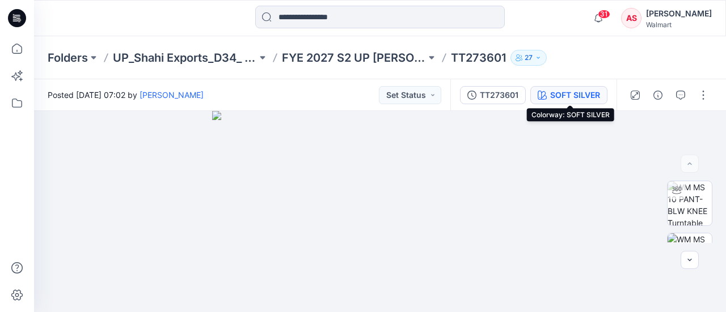
click at [585, 100] on div "SOFT SILVER" at bounding box center [575, 95] width 50 height 12
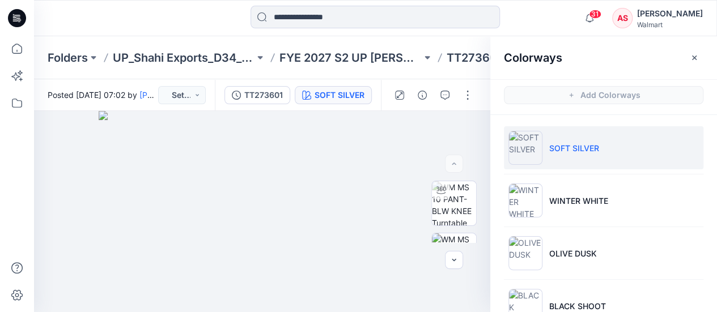
click at [544, 138] on li "SOFT SILVER" at bounding box center [604, 147] width 200 height 43
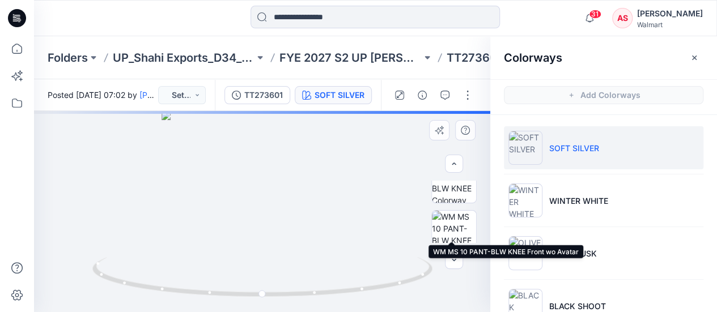
scroll to position [111, 0]
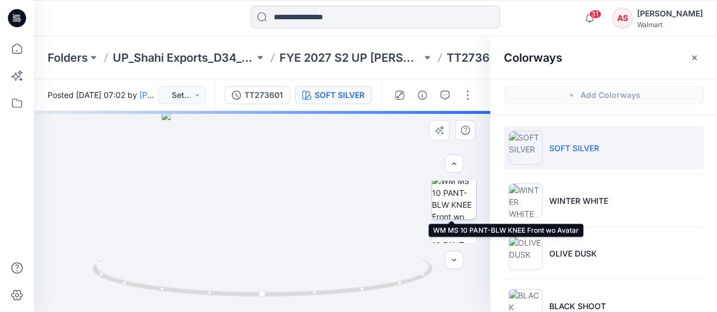
click at [456, 201] on img at bounding box center [454, 197] width 44 height 44
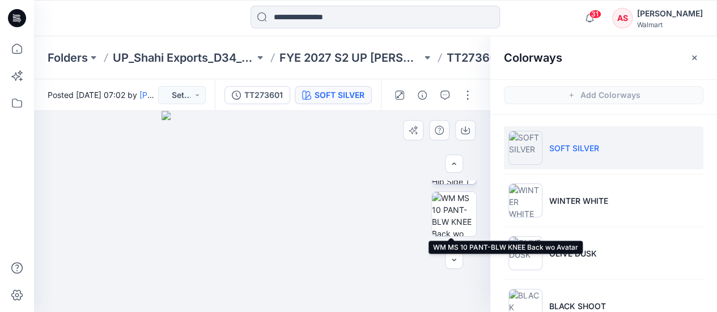
scroll to position [199, 0]
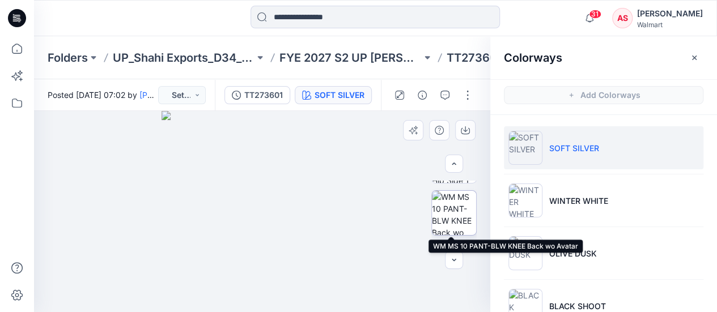
click at [452, 209] on img at bounding box center [454, 213] width 44 height 44
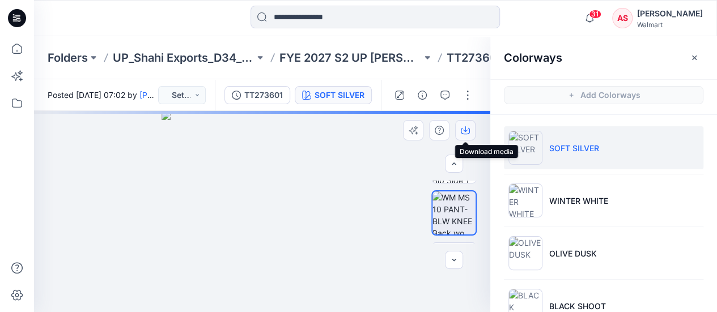
click at [466, 132] on icon "button" at bounding box center [465, 130] width 9 height 9
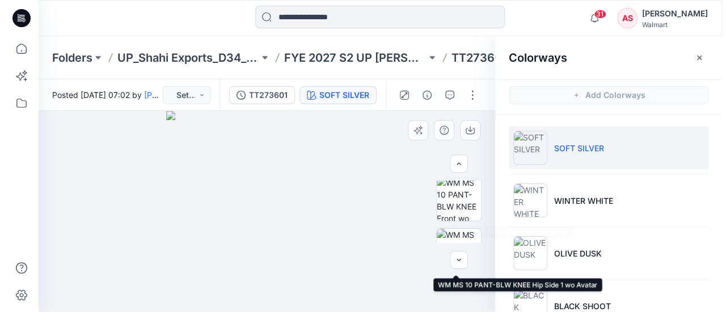
scroll to position [108, 0]
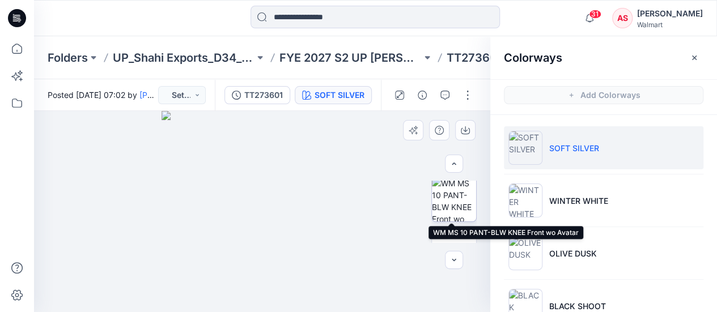
click at [450, 203] on img at bounding box center [454, 199] width 44 height 44
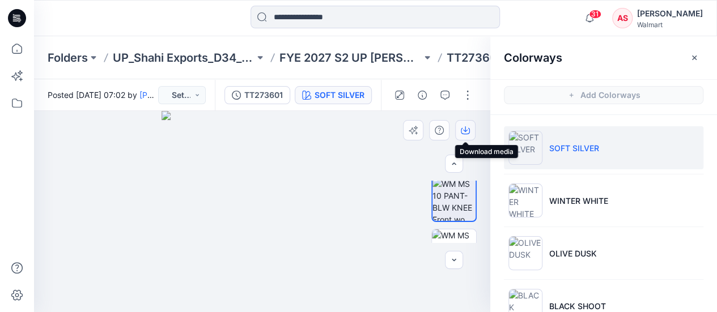
click at [465, 130] on icon "button" at bounding box center [465, 129] width 5 height 6
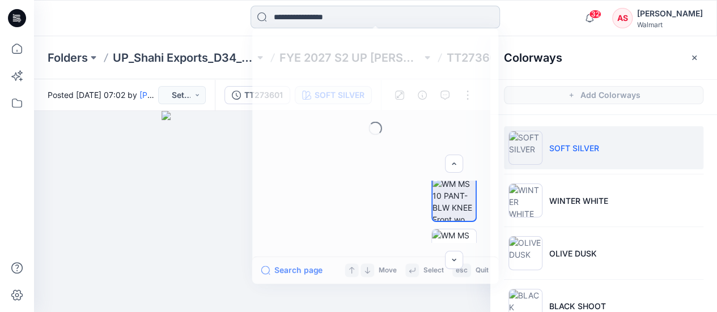
click at [319, 18] on input at bounding box center [375, 17] width 249 height 23
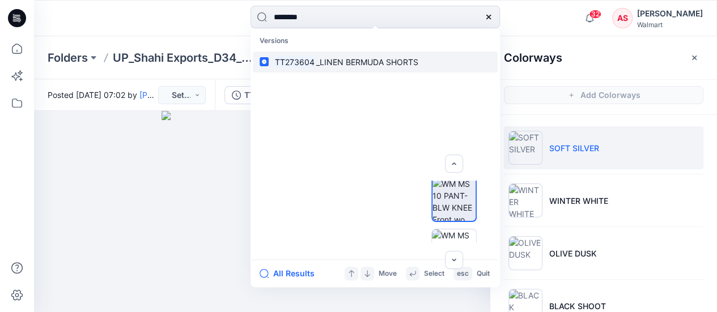
type input "********"
click at [358, 64] on span "_LINEN BERMUDA SHORTS" at bounding box center [367, 62] width 102 height 10
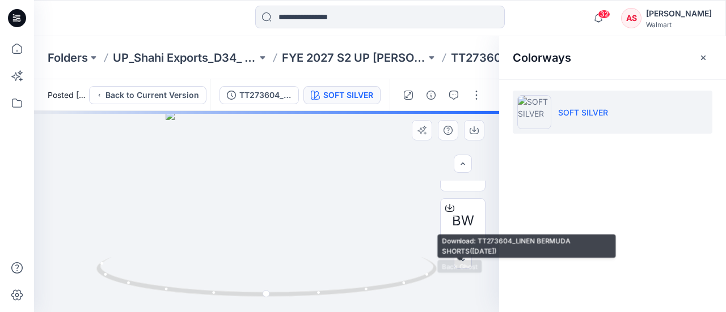
scroll to position [167, 0]
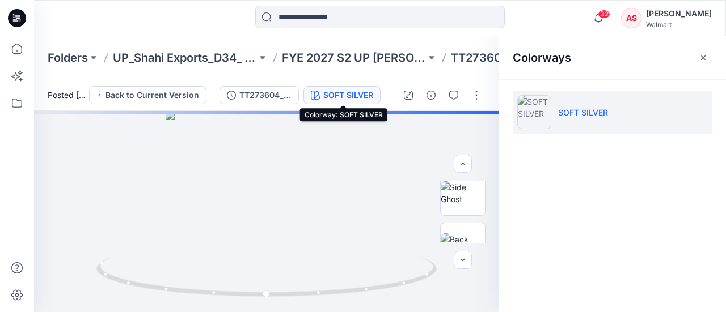
click at [349, 95] on div "SOFT SILVER" at bounding box center [348, 95] width 50 height 12
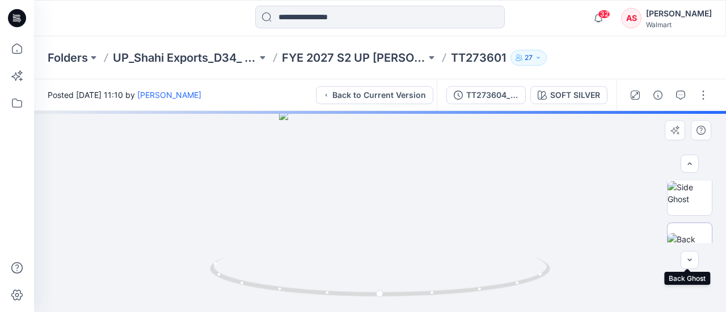
scroll to position [243, 0]
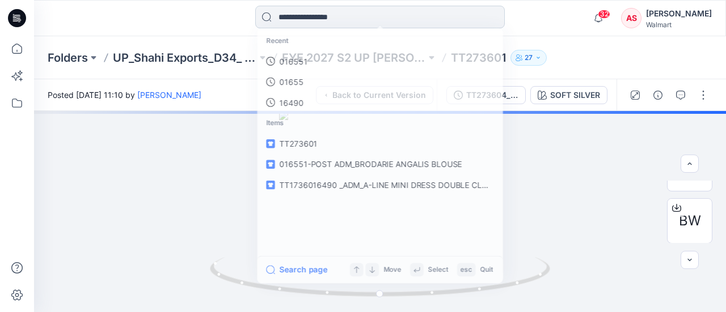
click at [316, 20] on input at bounding box center [379, 17] width 249 height 23
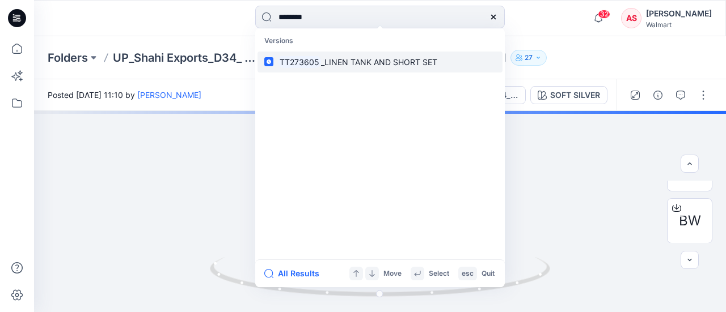
type input "********"
click at [345, 60] on span "_LINEN TANK AND SHORT SET" at bounding box center [379, 62] width 116 height 10
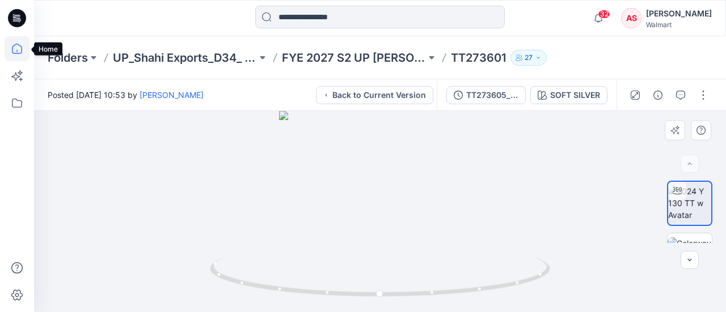
click at [22, 47] on icon at bounding box center [17, 49] width 10 height 10
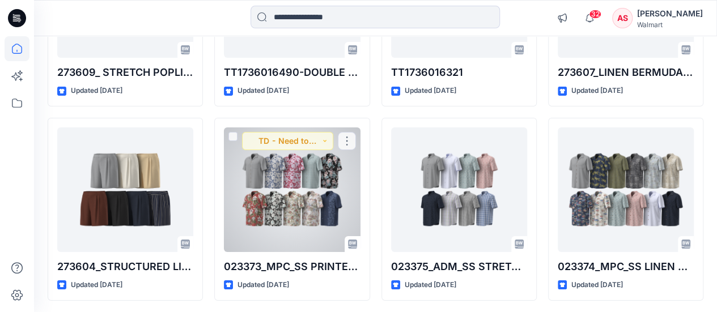
scroll to position [1983, 0]
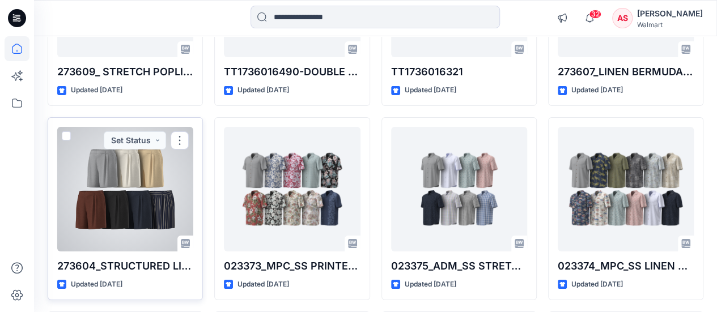
click at [125, 184] on div at bounding box center [125, 189] width 136 height 125
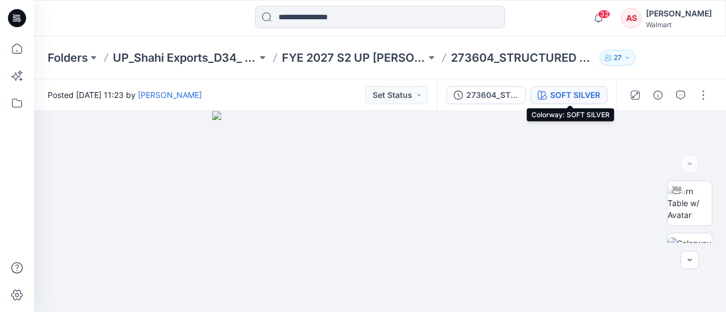
click at [562, 99] on div "SOFT SILVER" at bounding box center [575, 95] width 50 height 12
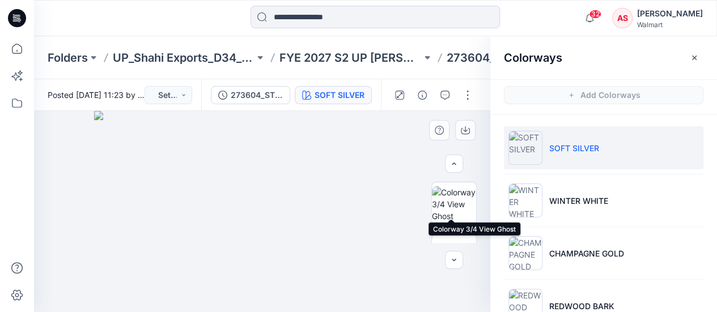
scroll to position [97, 0]
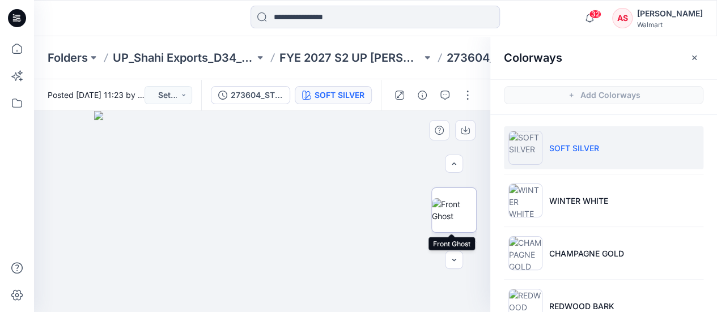
click at [451, 213] on img at bounding box center [454, 210] width 44 height 24
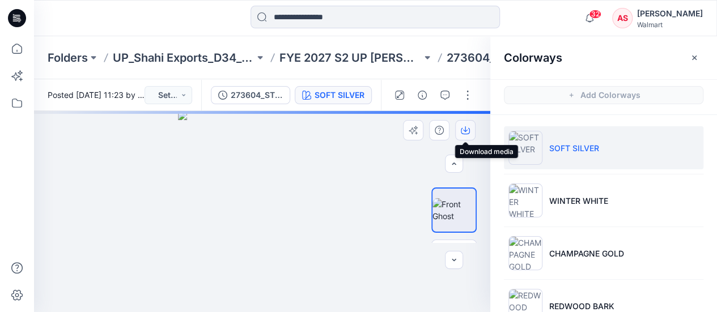
click at [464, 133] on icon "button" at bounding box center [465, 130] width 9 height 9
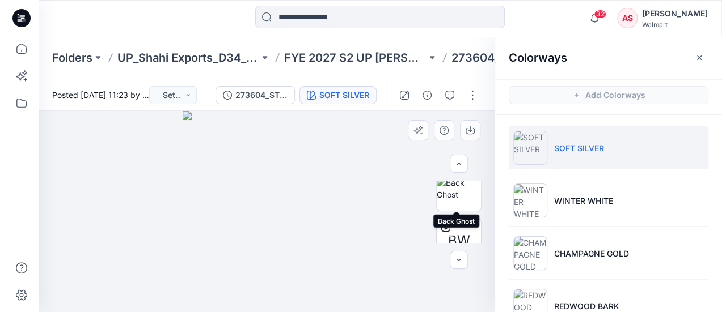
scroll to position [224, 0]
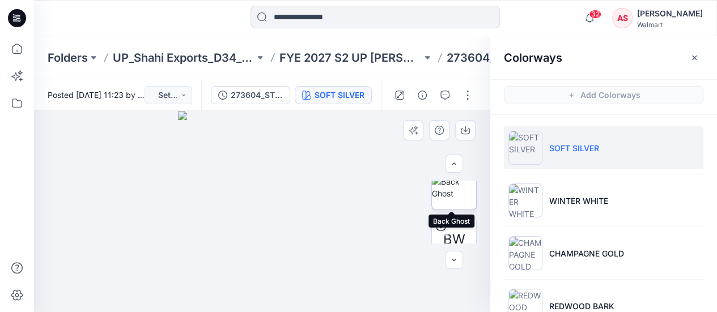
click at [456, 193] on img at bounding box center [454, 188] width 44 height 24
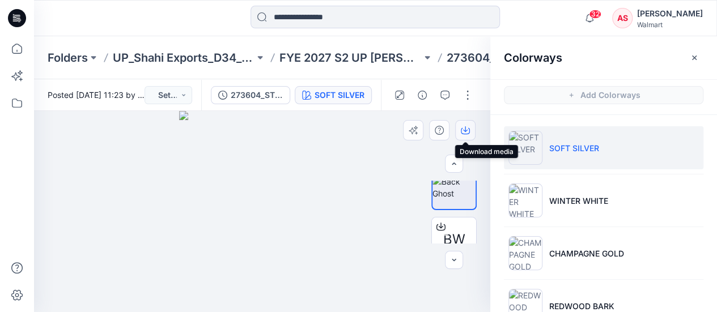
click at [466, 132] on icon "button" at bounding box center [465, 130] width 9 height 9
click at [693, 58] on icon "button" at bounding box center [694, 58] width 4 height 4
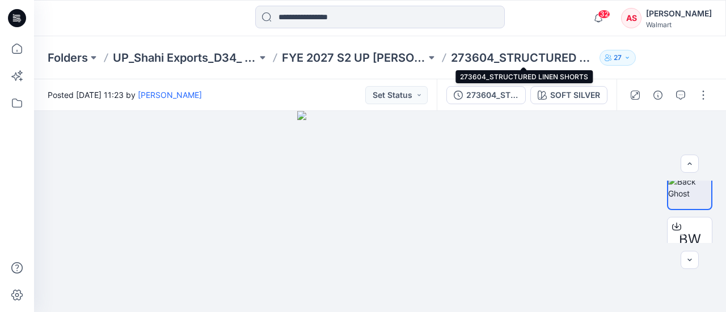
click at [453, 53] on p "273604_STRUCTURED LINEN SHORTS" at bounding box center [523, 58] width 144 height 16
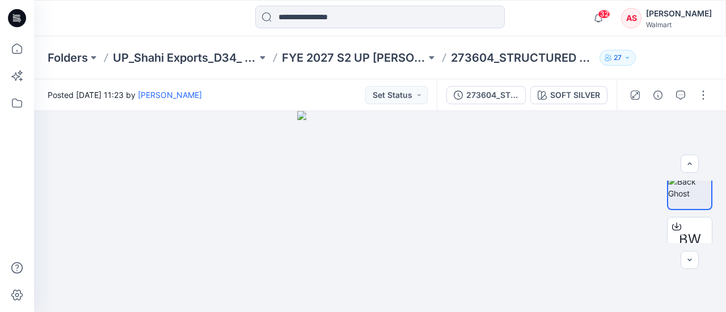
click at [453, 53] on p "273604_STRUCTURED LINEN SHORTS" at bounding box center [523, 58] width 144 height 16
click at [455, 58] on p "273604_STRUCTURED LINEN SHORTS" at bounding box center [523, 58] width 144 height 16
click at [710, 101] on button "button" at bounding box center [703, 95] width 18 height 18
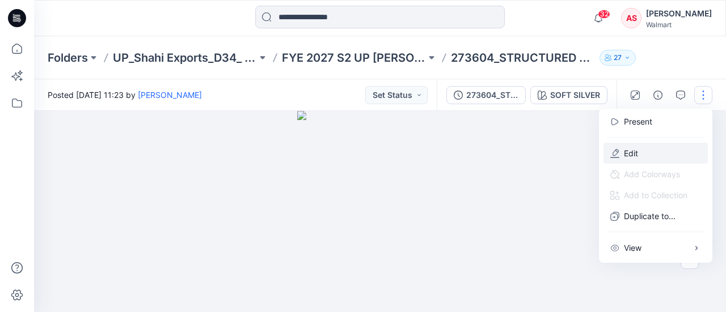
click at [635, 156] on p "Edit" at bounding box center [630, 153] width 14 height 12
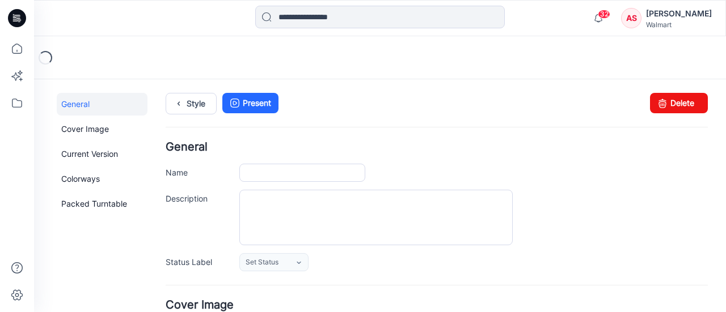
type input "**********"
type textarea "**********"
type input "**********"
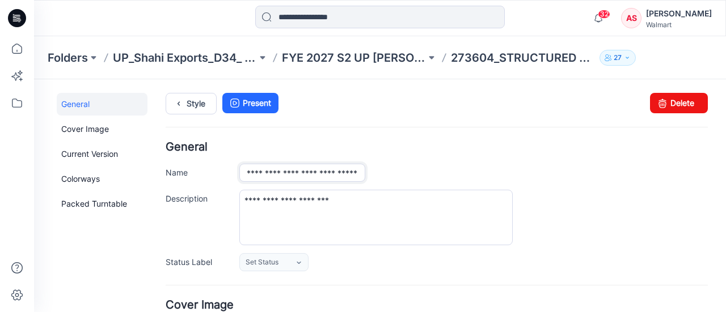
click at [247, 169] on input "**********" at bounding box center [302, 173] width 126 height 18
type input "**********"
click at [392, 172] on div "**********" at bounding box center [473, 173] width 468 height 18
click at [188, 107] on link "Style" at bounding box center [191, 104] width 51 height 22
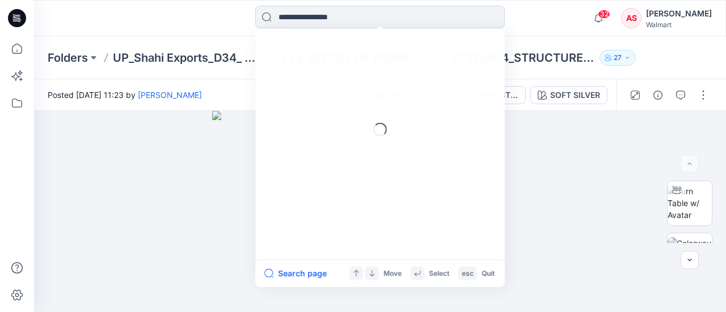
click at [316, 21] on input at bounding box center [379, 17] width 249 height 23
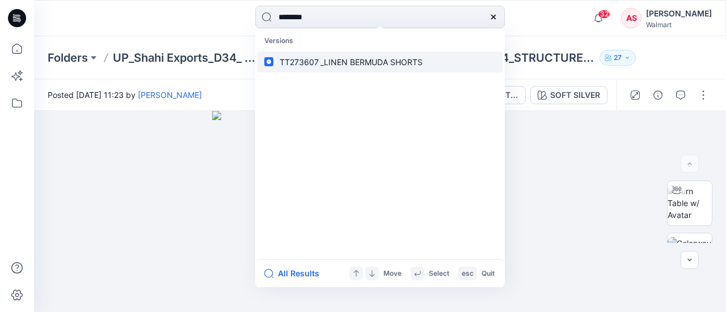
type input "********"
click at [333, 69] on link "TT273607 _LINEN BERMUDA SHORTS" at bounding box center [379, 62] width 245 height 21
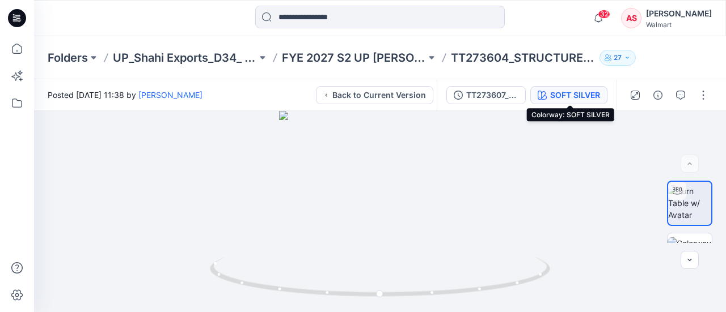
click at [567, 98] on div "SOFT SILVER" at bounding box center [575, 95] width 50 height 12
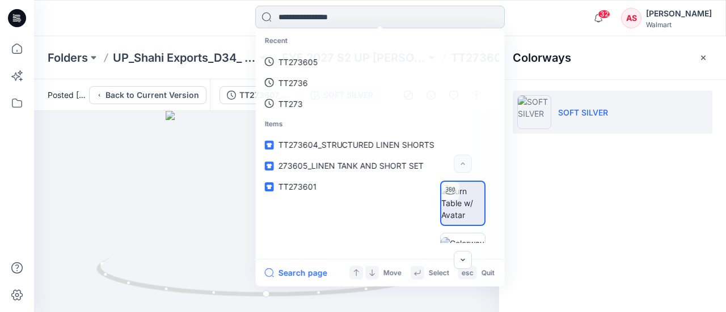
click at [368, 17] on input at bounding box center [379, 17] width 249 height 23
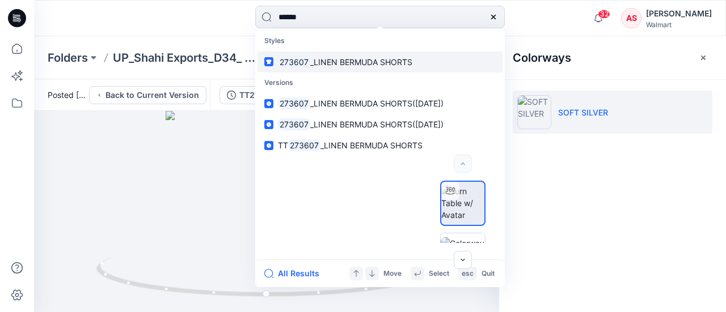
type input "******"
click at [362, 57] on span "_LINEN BERMUDA SHORTS" at bounding box center [361, 62] width 102 height 10
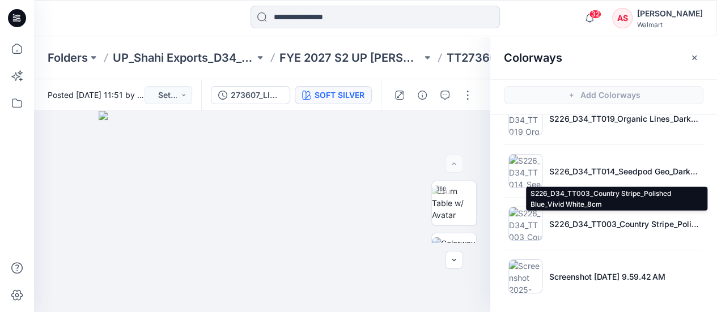
scroll to position [3, 0]
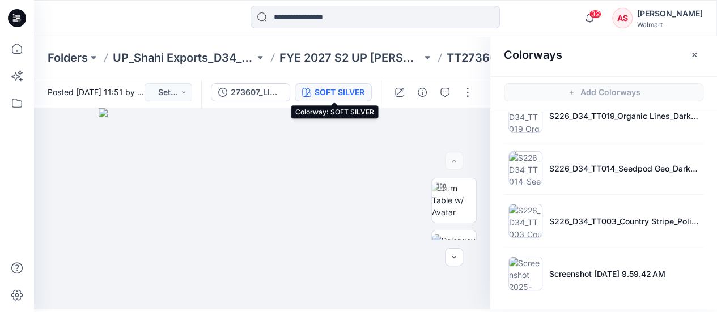
click at [350, 93] on div "SOFT SILVER" at bounding box center [340, 92] width 50 height 12
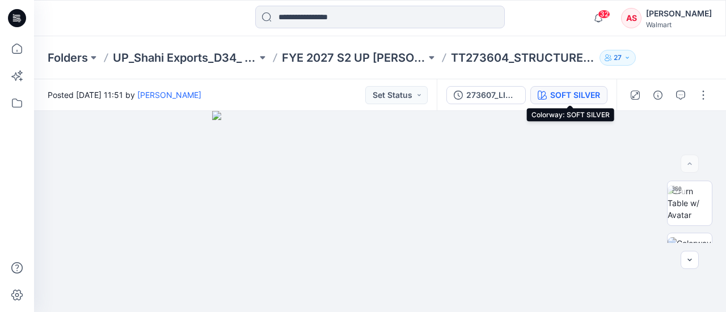
click at [574, 97] on div "SOFT SILVER" at bounding box center [575, 95] width 50 height 12
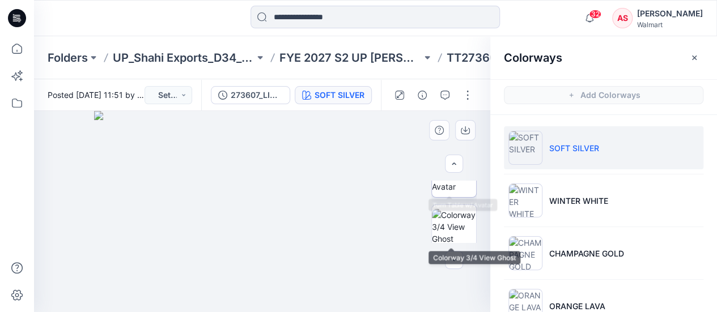
scroll to position [32, 0]
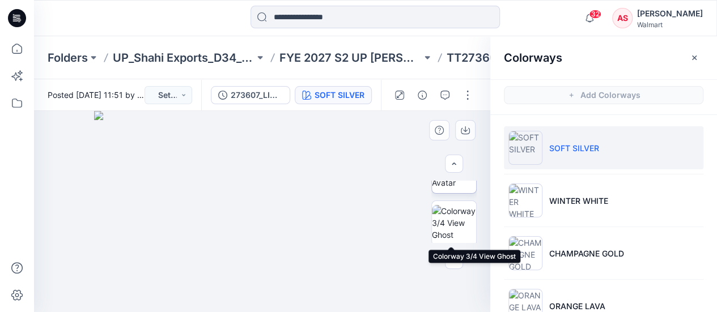
click at [449, 223] on img at bounding box center [454, 223] width 44 height 36
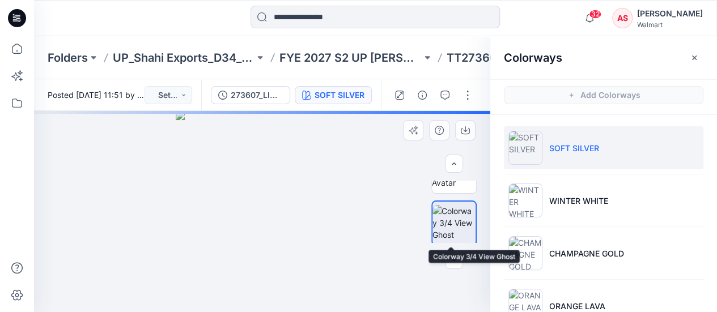
click at [449, 223] on img at bounding box center [453, 223] width 43 height 36
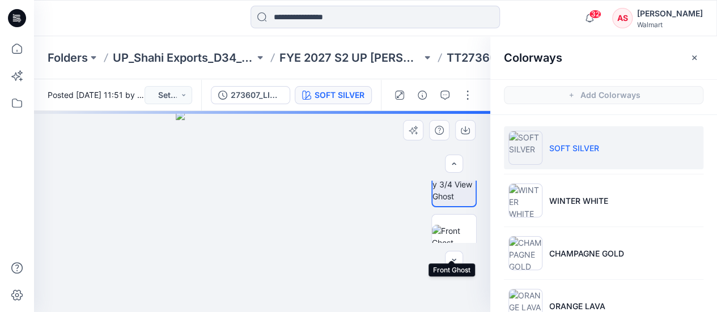
click at [449, 225] on img at bounding box center [454, 237] width 44 height 24
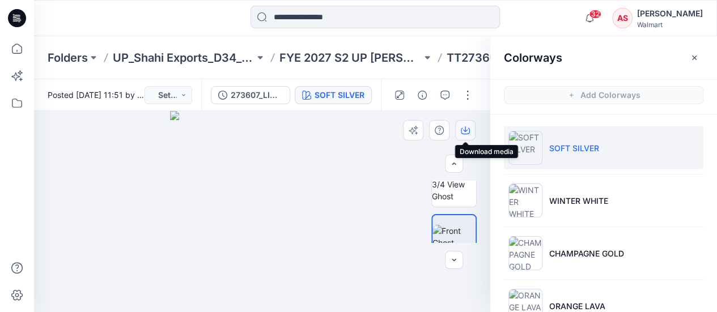
click at [466, 131] on icon "button" at bounding box center [465, 130] width 9 height 9
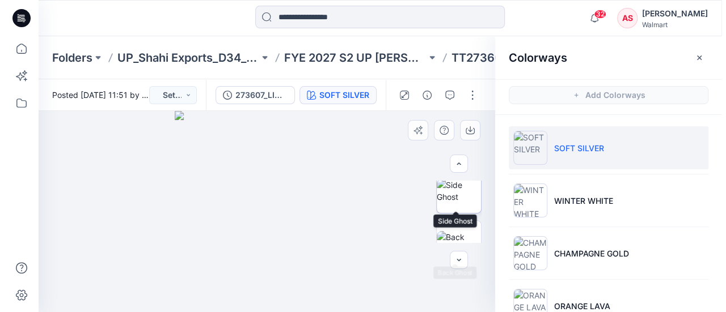
scroll to position [172, 0]
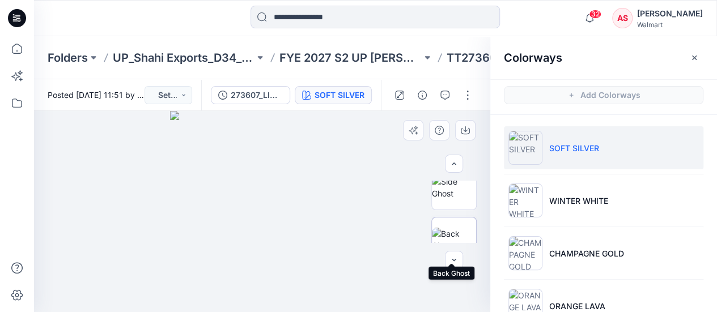
click at [453, 228] on img at bounding box center [454, 240] width 44 height 24
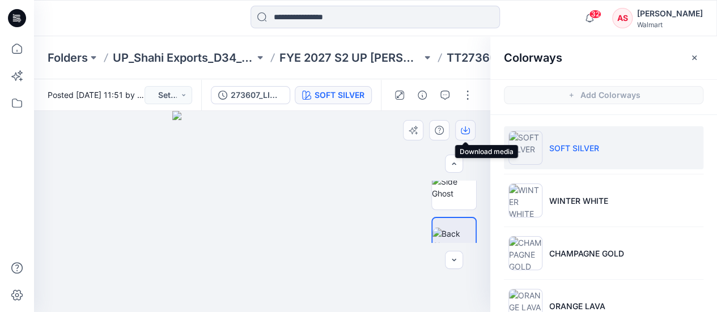
click at [468, 128] on icon "button" at bounding box center [465, 131] width 9 height 6
click at [694, 57] on icon "button" at bounding box center [694, 57] width 5 height 5
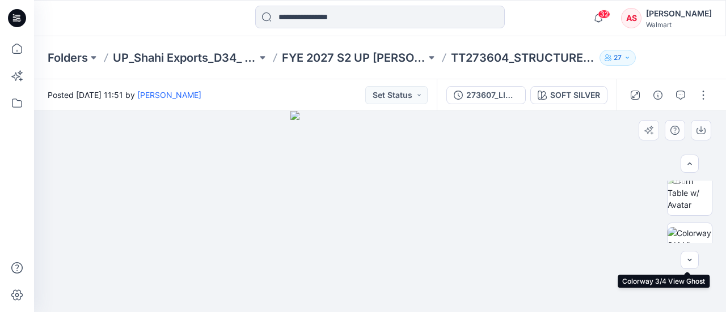
scroll to position [7, 0]
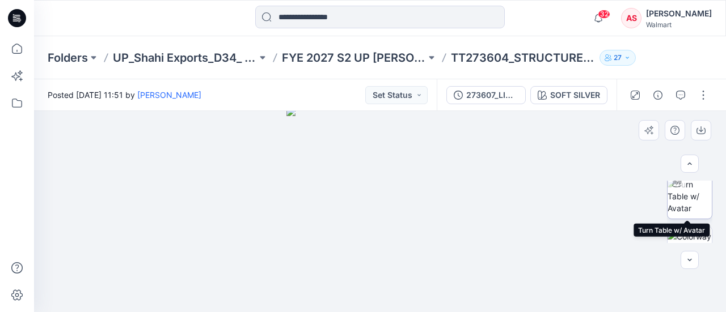
click at [694, 198] on img at bounding box center [689, 197] width 44 height 36
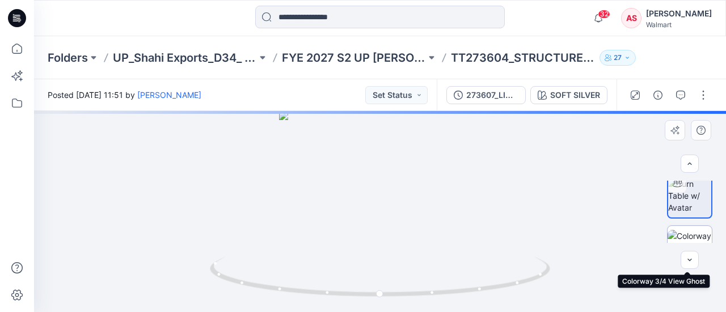
click at [683, 232] on img at bounding box center [689, 248] width 44 height 36
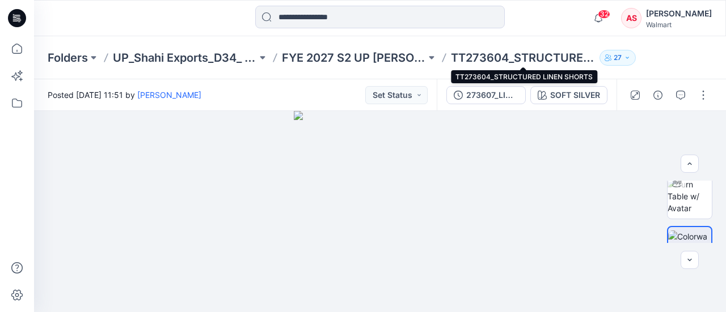
click at [503, 62] on p "TT273604_STRUCTURED LINEN SHORTS" at bounding box center [523, 58] width 144 height 16
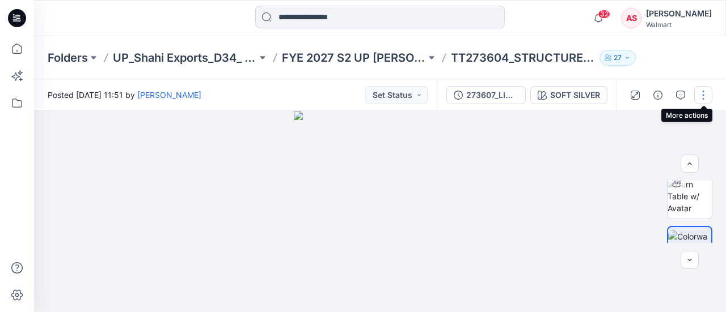
click at [699, 99] on button "button" at bounding box center [703, 95] width 18 height 18
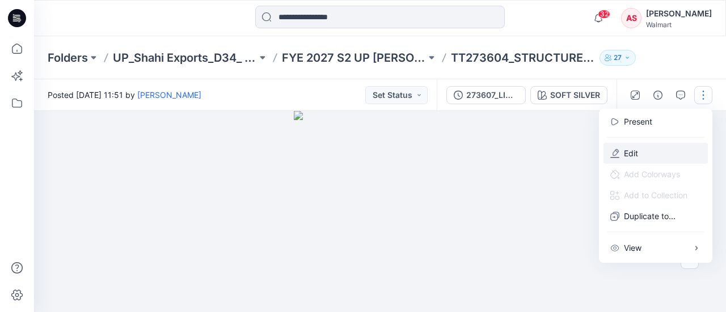
click at [630, 163] on button "Edit" at bounding box center [655, 153] width 104 height 21
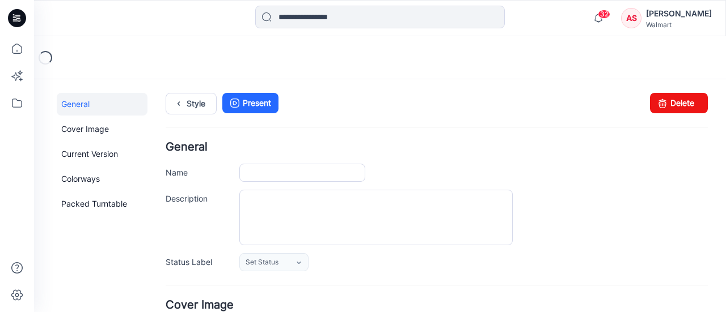
type input "**********"
type textarea "**********"
type input "**********"
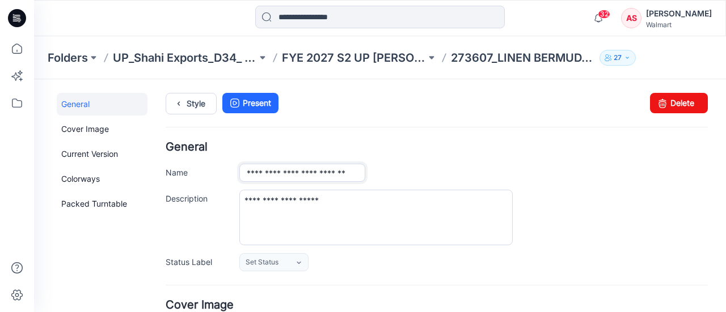
click at [271, 173] on input "**********" at bounding box center [302, 173] width 126 height 18
click at [243, 176] on input "**********" at bounding box center [302, 173] width 126 height 18
type input "**********"
click at [595, 130] on div "Style Present Changes Saved Delete" at bounding box center [437, 117] width 542 height 49
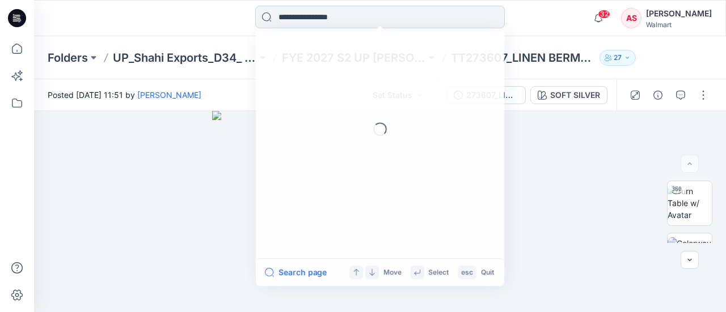
click at [321, 16] on input at bounding box center [379, 17] width 249 height 23
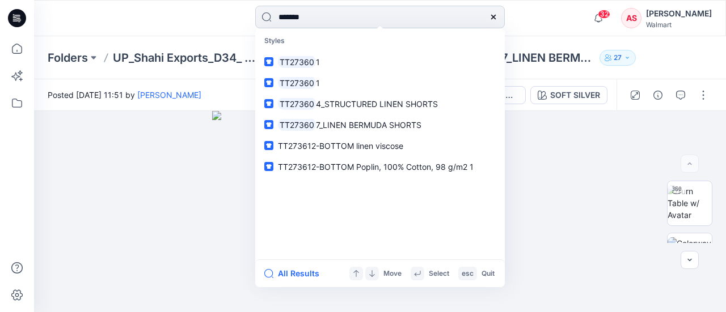
type input "********"
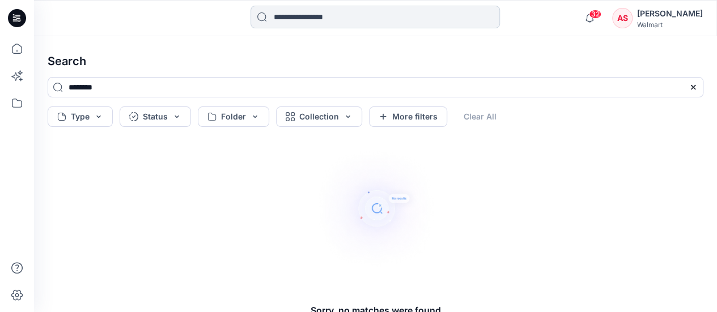
click at [318, 19] on input at bounding box center [375, 17] width 249 height 23
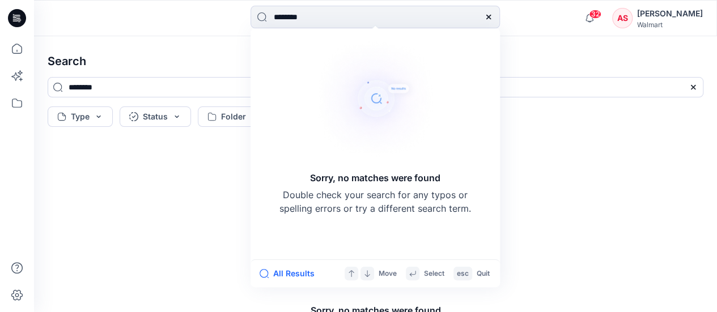
drag, startPoint x: 326, startPoint y: 19, endPoint x: 228, endPoint y: 36, distance: 99.6
click at [228, 36] on div "******** Sorry, no matches were found Double check your search for any typos or…" at bounding box center [358, 178] width 717 height 357
click at [285, 12] on input "********" at bounding box center [375, 17] width 249 height 23
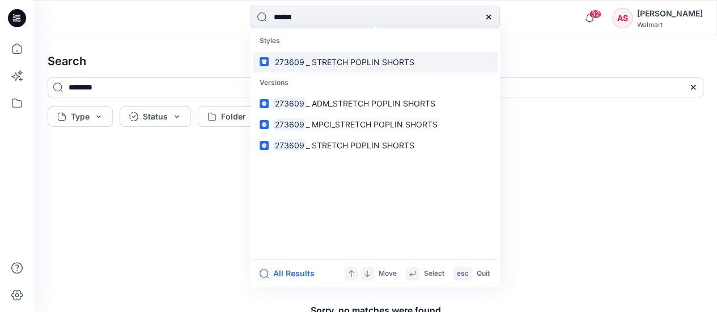
type input "******"
click at [328, 54] on link "273609 _ STRETCH POPLIN SHORTS" at bounding box center [375, 62] width 245 height 21
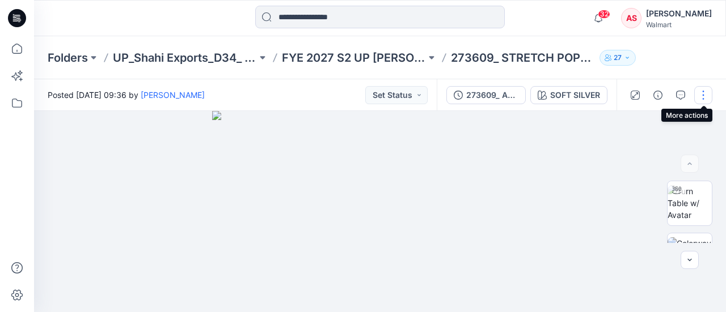
click at [701, 98] on button "button" at bounding box center [703, 95] width 18 height 18
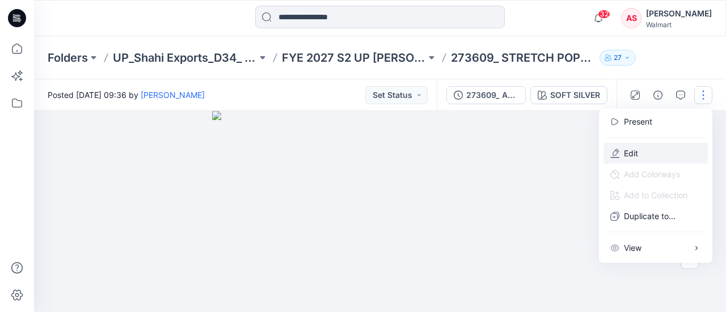
click at [631, 159] on button "Edit" at bounding box center [655, 153] width 104 height 21
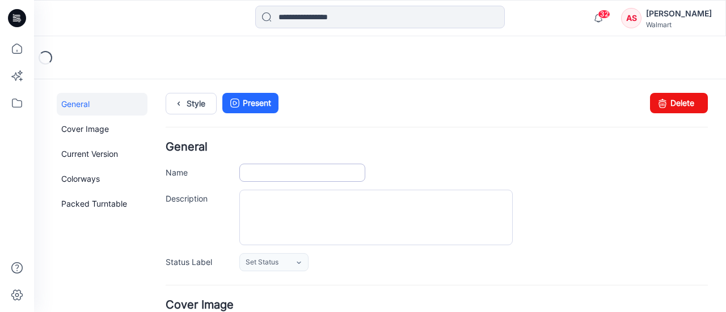
type input "**********"
type textarea "**********"
type input "**********"
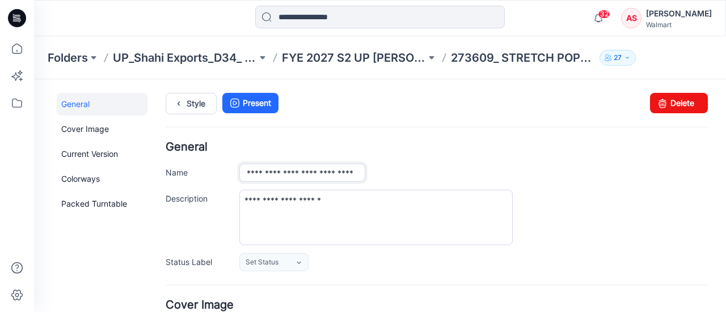
click at [247, 172] on input "**********" at bounding box center [302, 173] width 126 height 18
type input "**********"
click at [402, 169] on div "**********" at bounding box center [473, 173] width 468 height 18
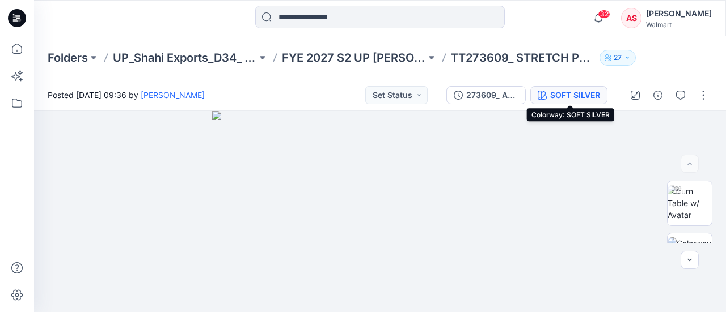
click at [572, 97] on div "SOFT SILVER" at bounding box center [575, 95] width 50 height 12
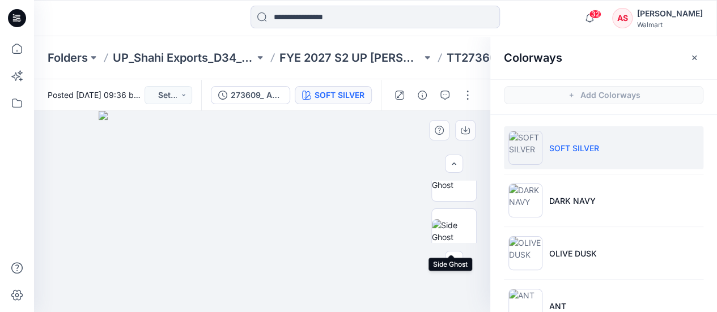
click at [442, 232] on img at bounding box center [454, 231] width 44 height 24
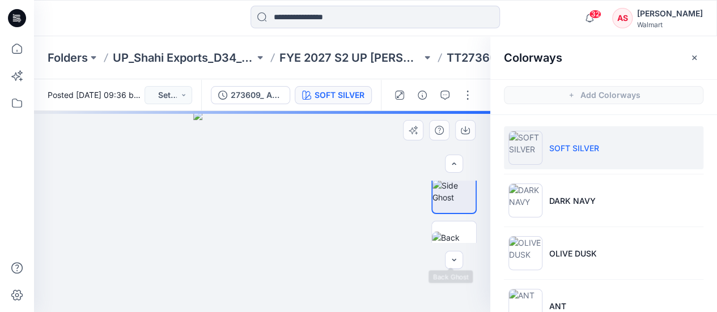
scroll to position [169, 0]
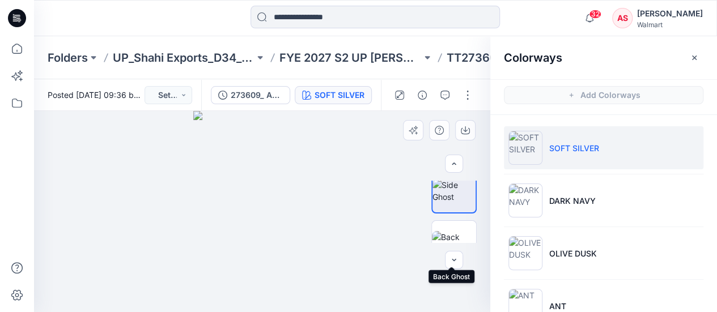
click at [442, 232] on img at bounding box center [454, 243] width 44 height 24
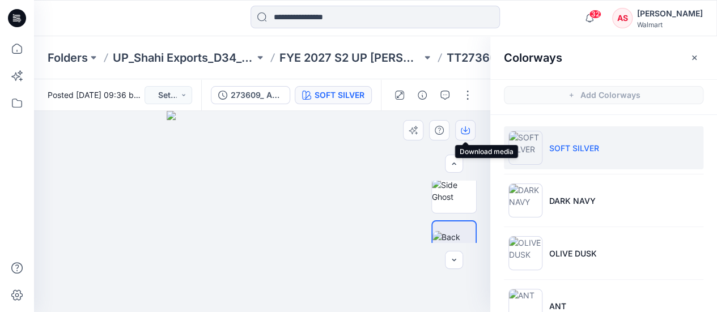
click at [463, 128] on icon "button" at bounding box center [465, 130] width 9 height 9
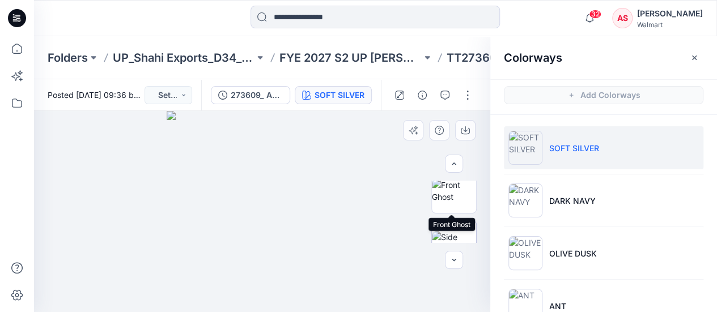
scroll to position [91, 0]
click at [444, 205] on img at bounding box center [454, 217] width 44 height 24
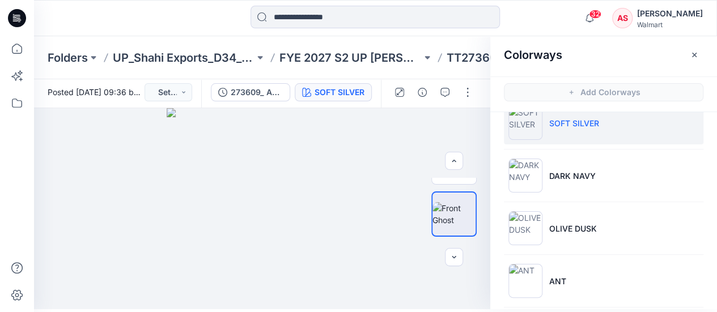
scroll to position [22, 0]
click at [466, 133] on button "button" at bounding box center [465, 127] width 20 height 20
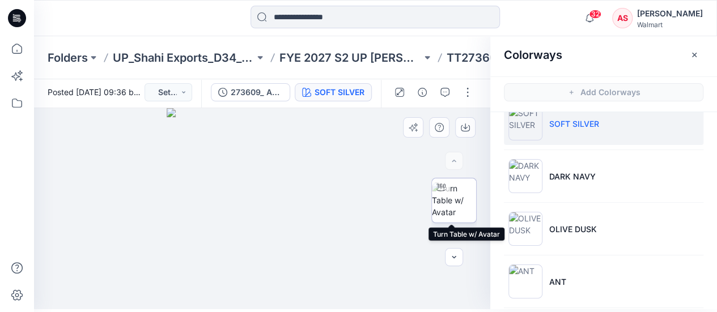
click at [444, 210] on img at bounding box center [454, 201] width 44 height 36
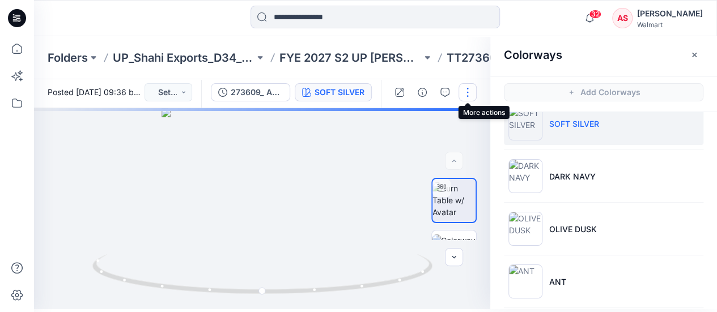
click at [466, 97] on button "button" at bounding box center [468, 92] width 18 height 18
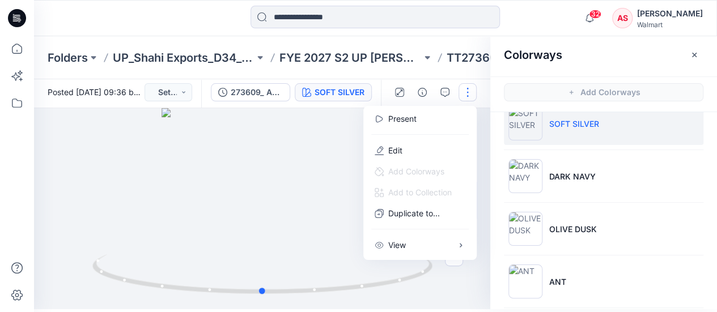
click at [340, 248] on div at bounding box center [262, 208] width 456 height 201
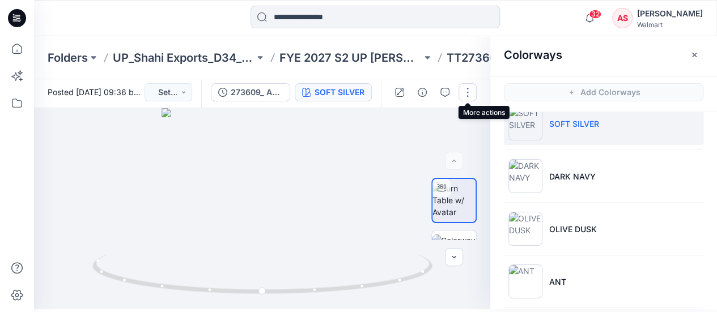
click at [467, 95] on button "button" at bounding box center [468, 92] width 18 height 18
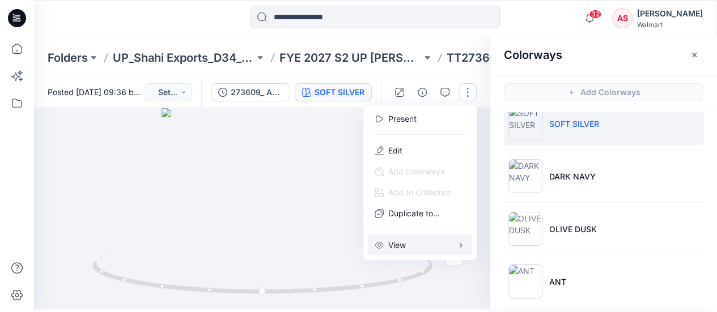
click at [391, 252] on button "View" at bounding box center [420, 245] width 104 height 21
click at [343, 246] on span "button" at bounding box center [344, 247] width 20 height 11
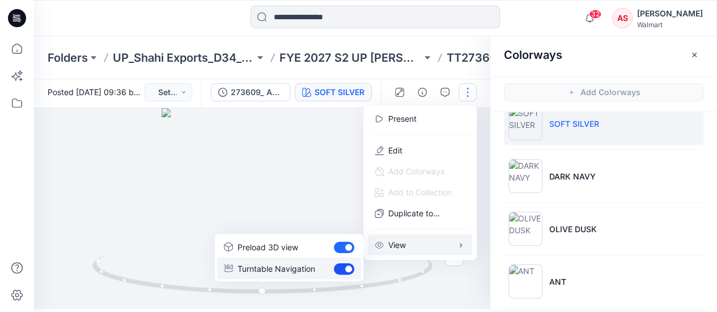
click at [343, 266] on span "button" at bounding box center [344, 269] width 20 height 11
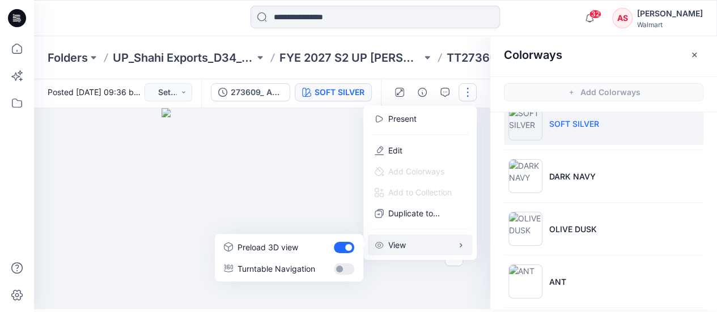
click at [327, 208] on div at bounding box center [262, 208] width 456 height 201
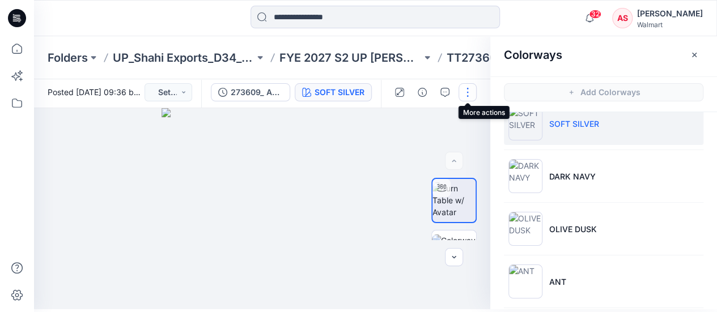
click at [472, 92] on button "button" at bounding box center [468, 92] width 18 height 18
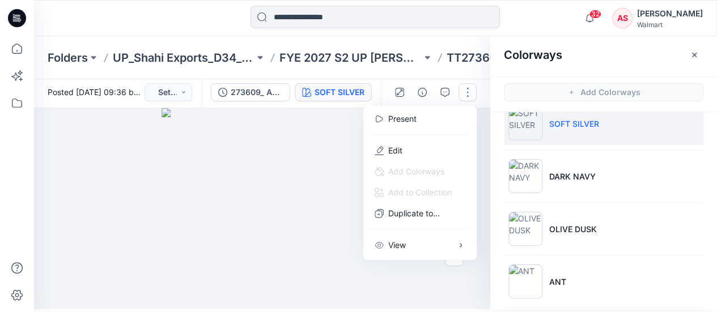
click at [472, 92] on button "button" at bounding box center [468, 92] width 18 height 18
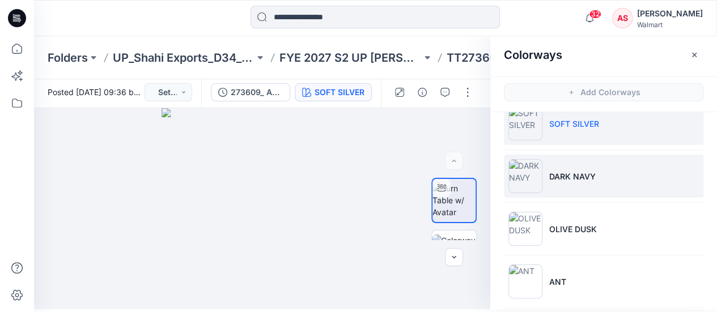
click at [528, 179] on img at bounding box center [525, 176] width 34 height 34
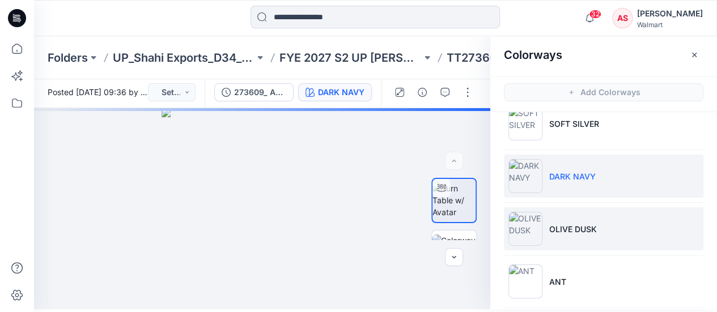
click at [528, 228] on img at bounding box center [525, 229] width 34 height 34
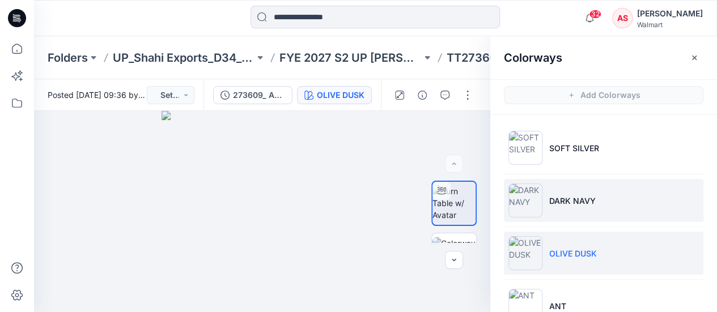
click at [524, 201] on img at bounding box center [525, 201] width 34 height 34
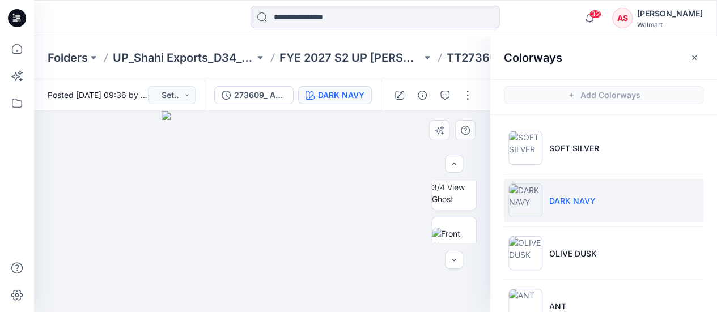
scroll to position [88, 0]
click at [452, 212] on img at bounding box center [454, 220] width 44 height 24
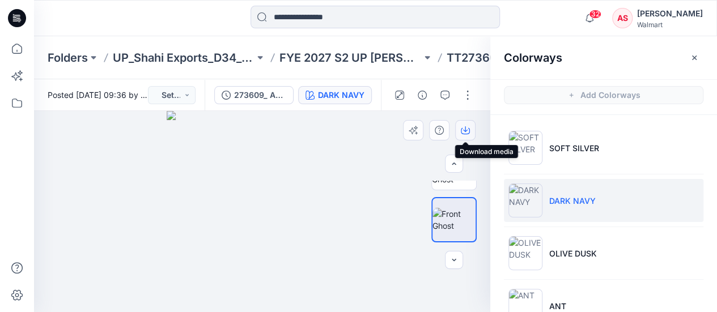
click at [464, 126] on icon "button" at bounding box center [465, 130] width 9 height 9
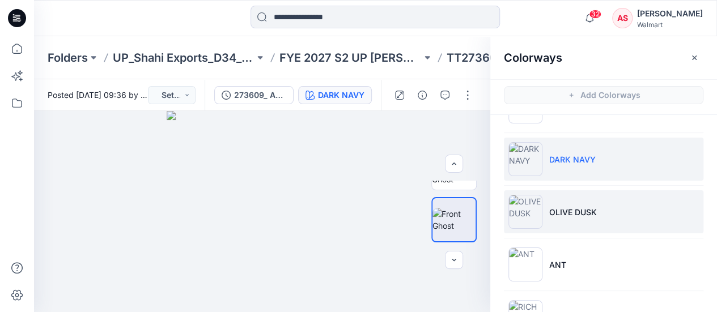
scroll to position [42, 0]
click at [536, 216] on img at bounding box center [525, 211] width 34 height 34
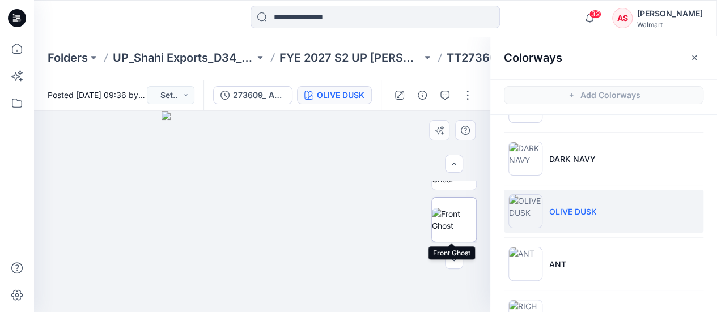
click at [451, 232] on img at bounding box center [454, 220] width 44 height 24
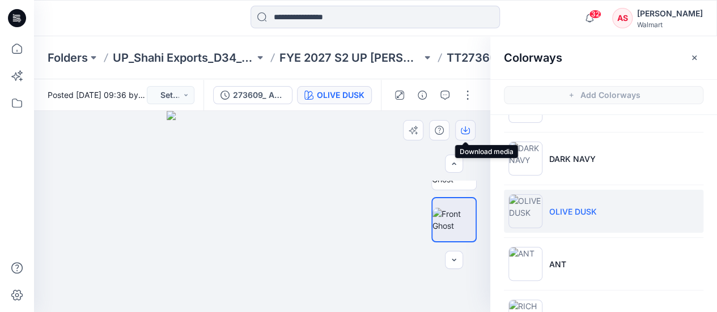
click at [463, 135] on button "button" at bounding box center [465, 130] width 20 height 20
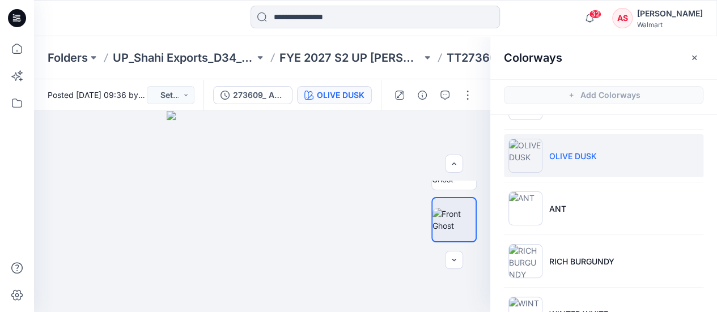
scroll to position [108, 0]
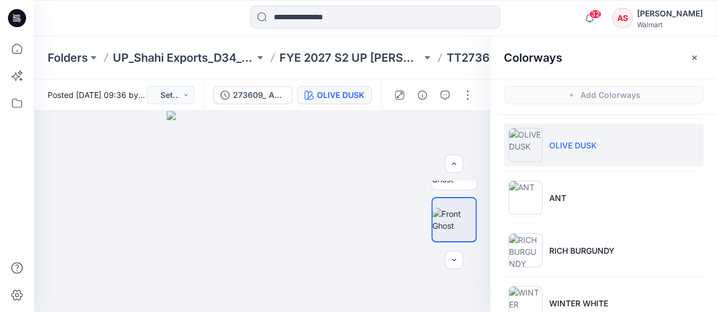
click at [582, 193] on li "ANT" at bounding box center [604, 197] width 200 height 43
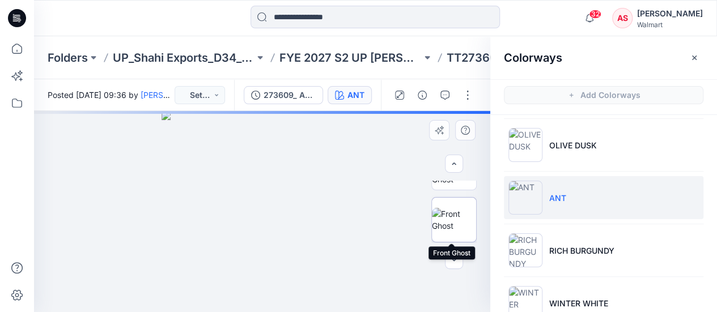
click at [447, 220] on img at bounding box center [454, 220] width 44 height 24
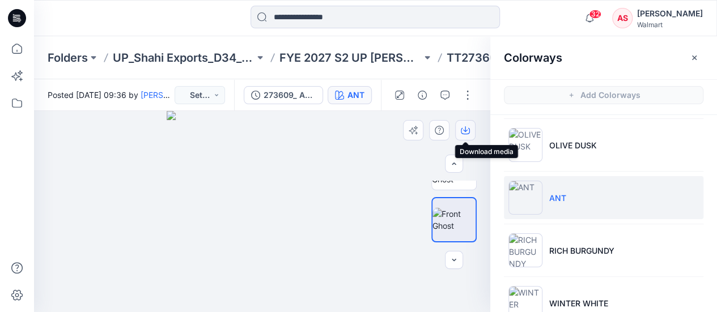
click at [467, 131] on icon "button" at bounding box center [465, 130] width 9 height 9
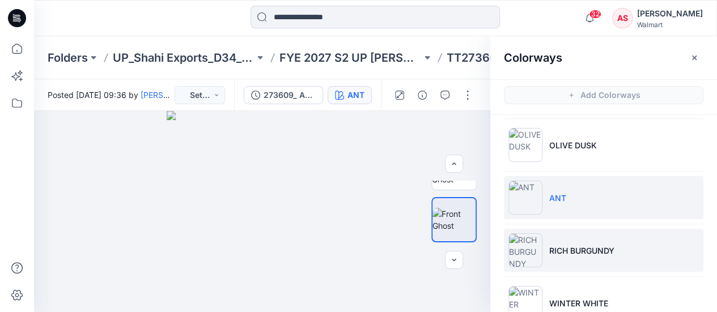
click at [535, 249] on img at bounding box center [525, 251] width 34 height 34
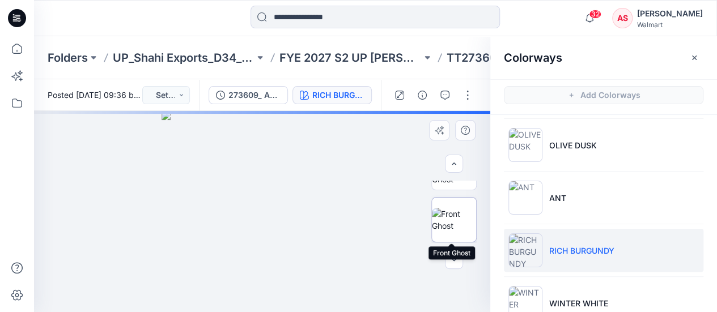
click at [453, 229] on img at bounding box center [454, 220] width 44 height 24
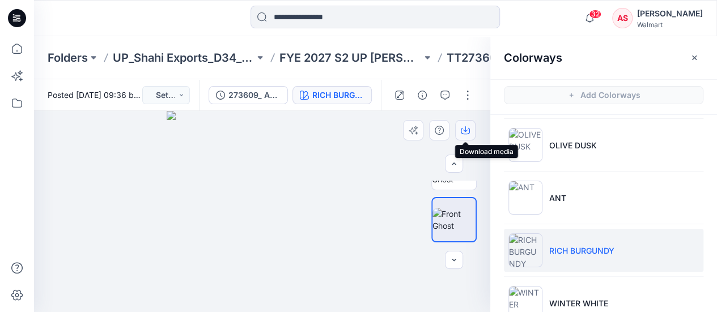
click at [466, 133] on icon "button" at bounding box center [465, 130] width 9 height 9
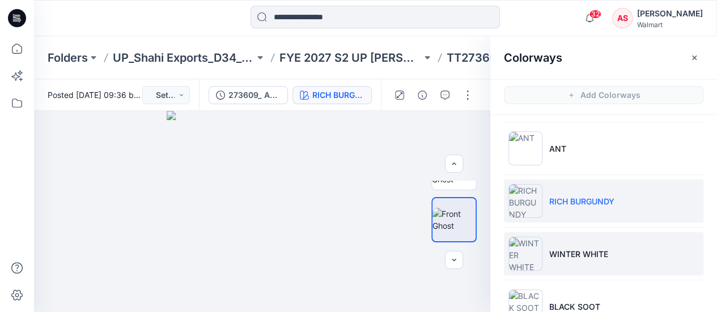
scroll to position [158, 0]
click at [525, 261] on img at bounding box center [525, 253] width 34 height 34
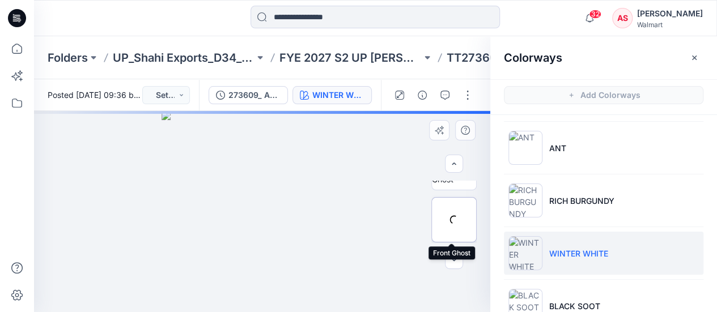
click at [456, 219] on div at bounding box center [453, 219] width 45 height 45
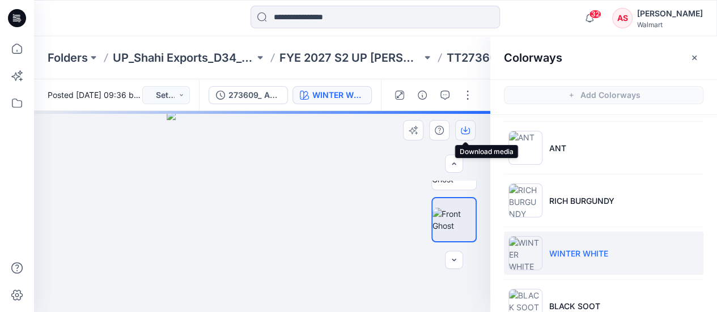
click at [466, 131] on icon "button" at bounding box center [465, 130] width 9 height 9
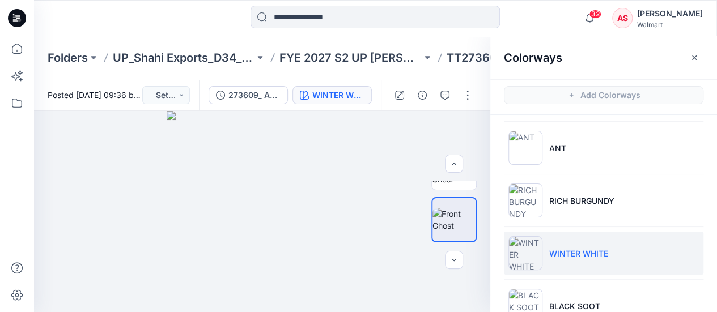
scroll to position [189, 0]
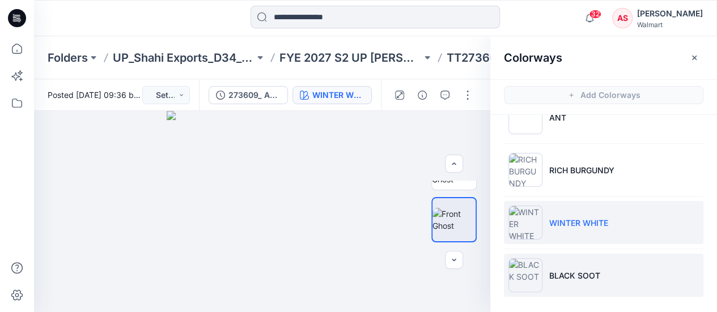
click at [521, 269] on img at bounding box center [525, 275] width 34 height 34
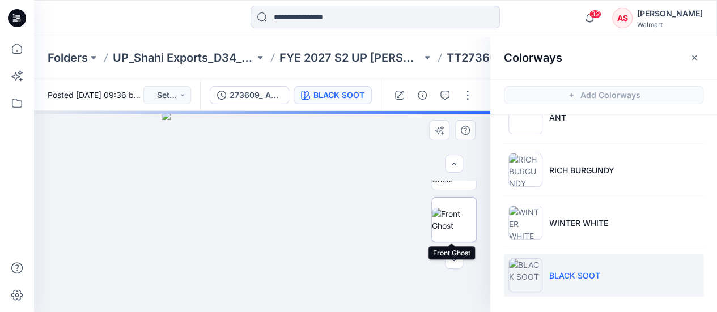
click at [447, 221] on div at bounding box center [453, 219] width 45 height 45
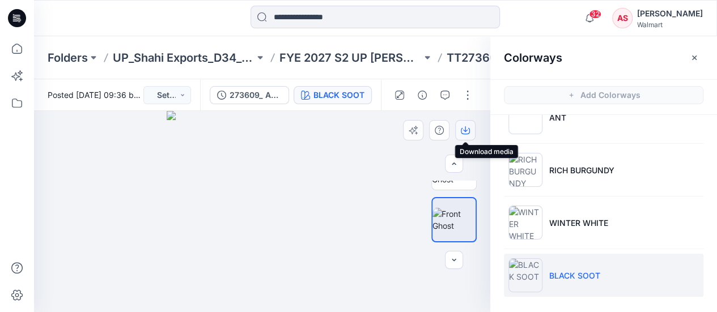
click at [465, 133] on icon "button" at bounding box center [465, 130] width 9 height 9
